Goal: Find specific page/section: Find specific page/section

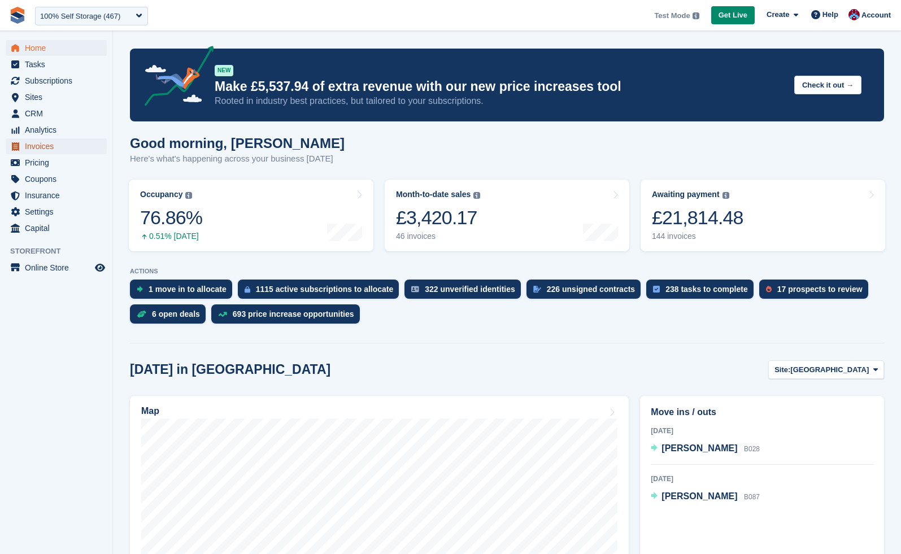
click at [34, 145] on span "Invoices" at bounding box center [59, 146] width 68 height 16
click at [47, 88] on span "Subscriptions" at bounding box center [59, 81] width 68 height 16
